Goal: Book appointment/travel/reservation

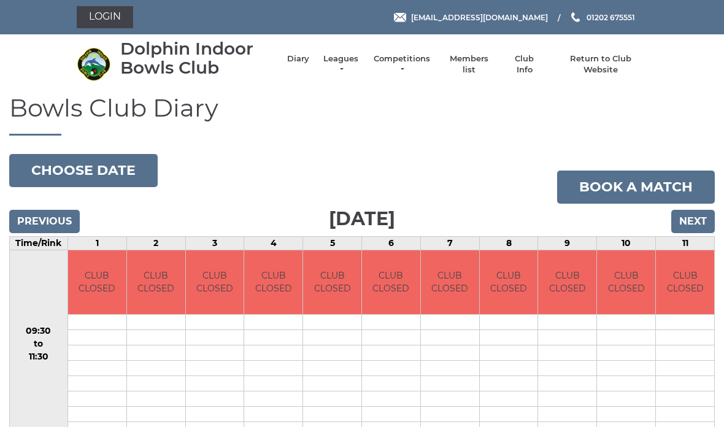
click at [694, 221] on input "Next" at bounding box center [693, 221] width 44 height 23
click at [698, 223] on input "Next" at bounding box center [693, 221] width 44 height 23
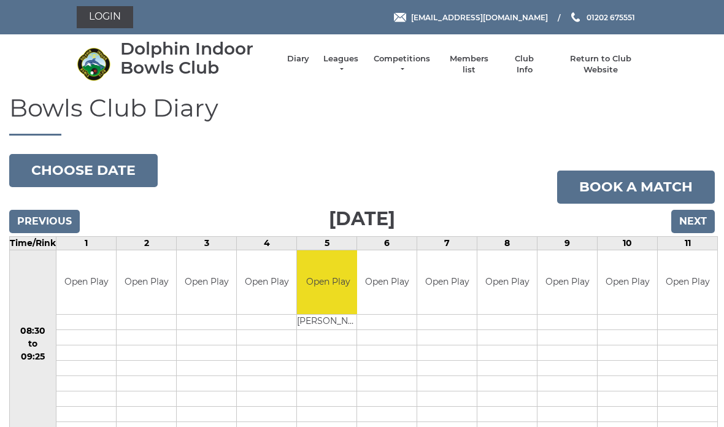
click at [696, 224] on input "Next" at bounding box center [693, 221] width 44 height 23
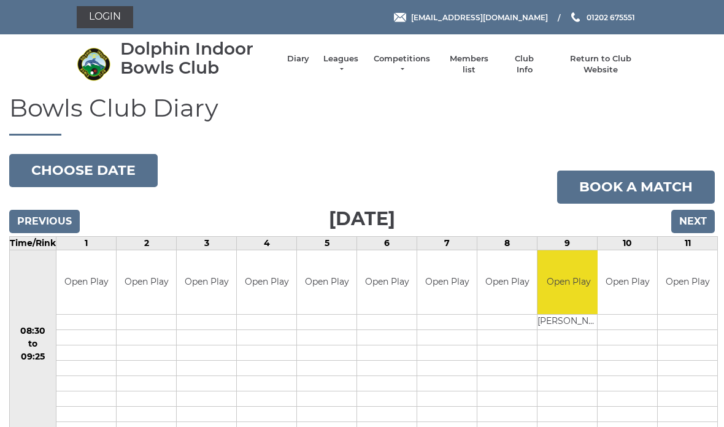
click at [699, 224] on input "Next" at bounding box center [693, 221] width 44 height 23
click at [698, 221] on input "Next" at bounding box center [693, 221] width 44 height 23
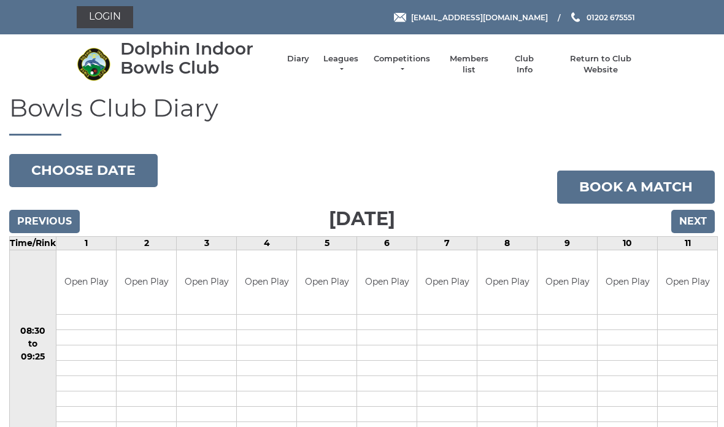
click at [695, 228] on input "Next" at bounding box center [693, 221] width 44 height 23
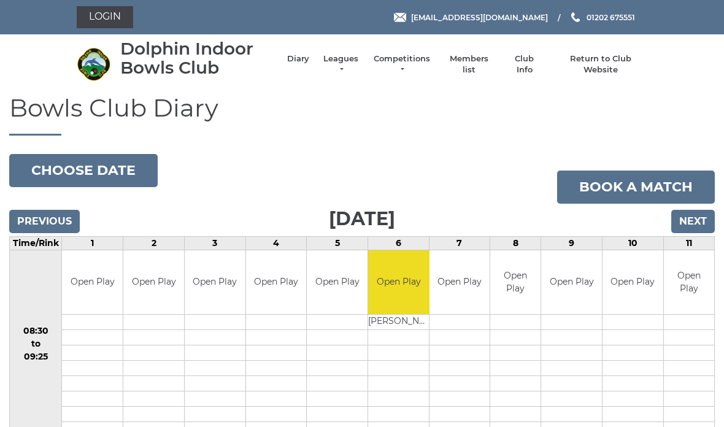
click at [694, 222] on input "Next" at bounding box center [693, 221] width 44 height 23
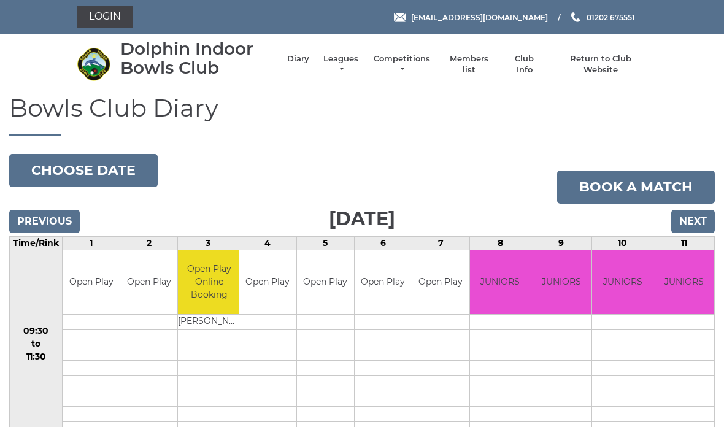
click at [696, 226] on input "Next" at bounding box center [693, 221] width 44 height 23
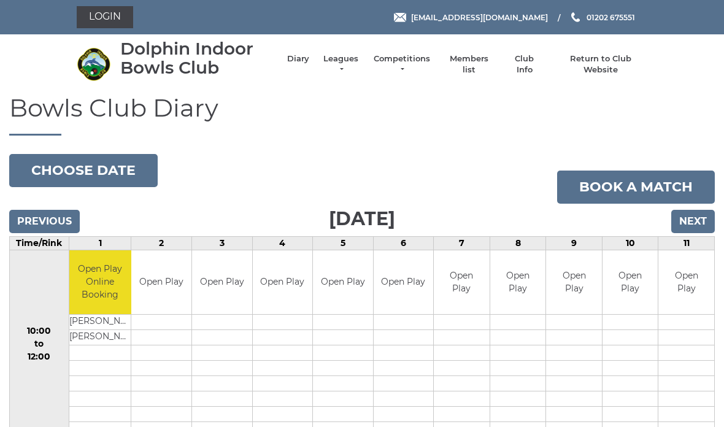
click at [695, 222] on input "Next" at bounding box center [693, 221] width 44 height 23
